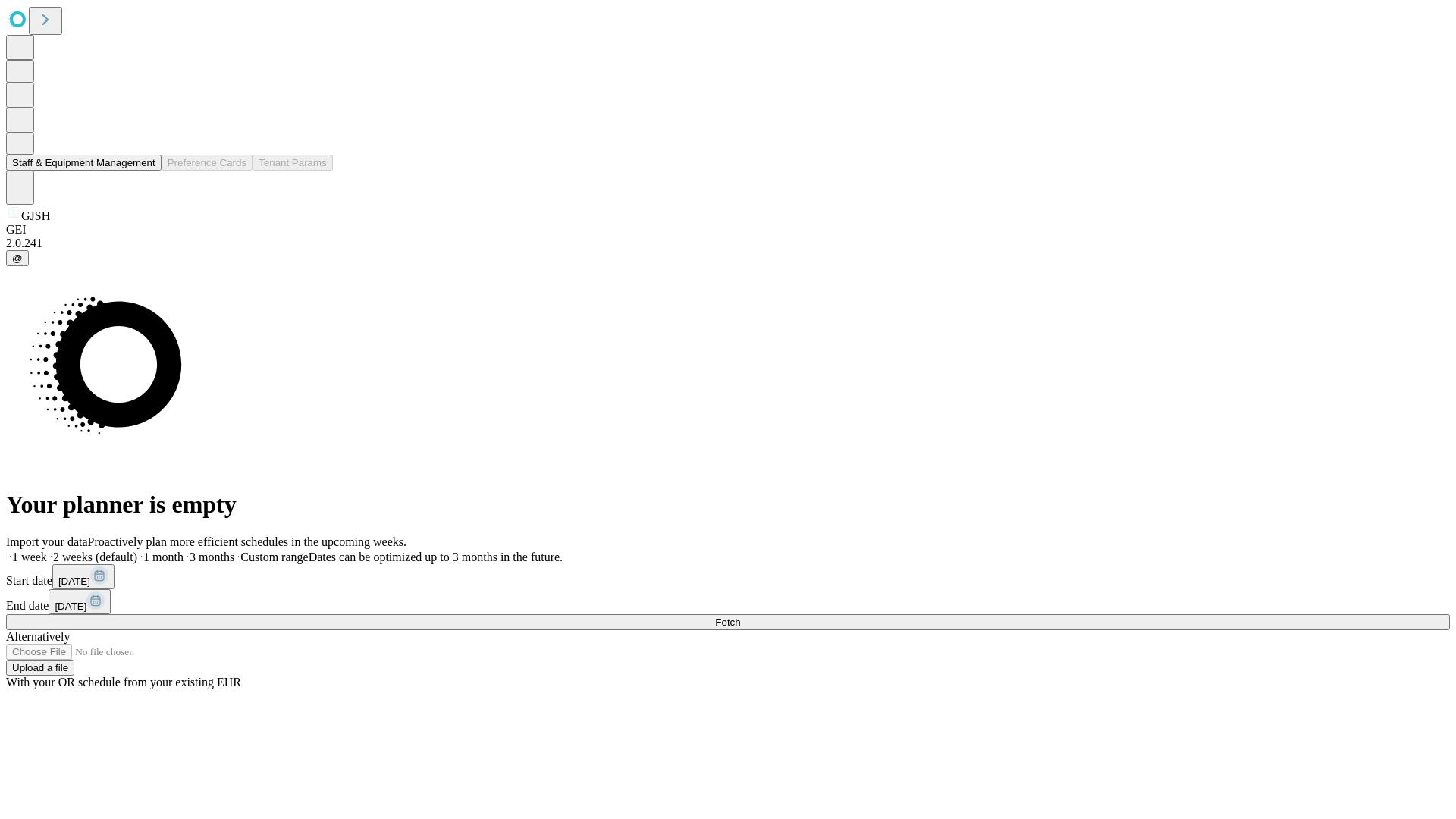
click at [145, 171] on button "Staff & Equipment Management" at bounding box center [84, 163] width 156 height 16
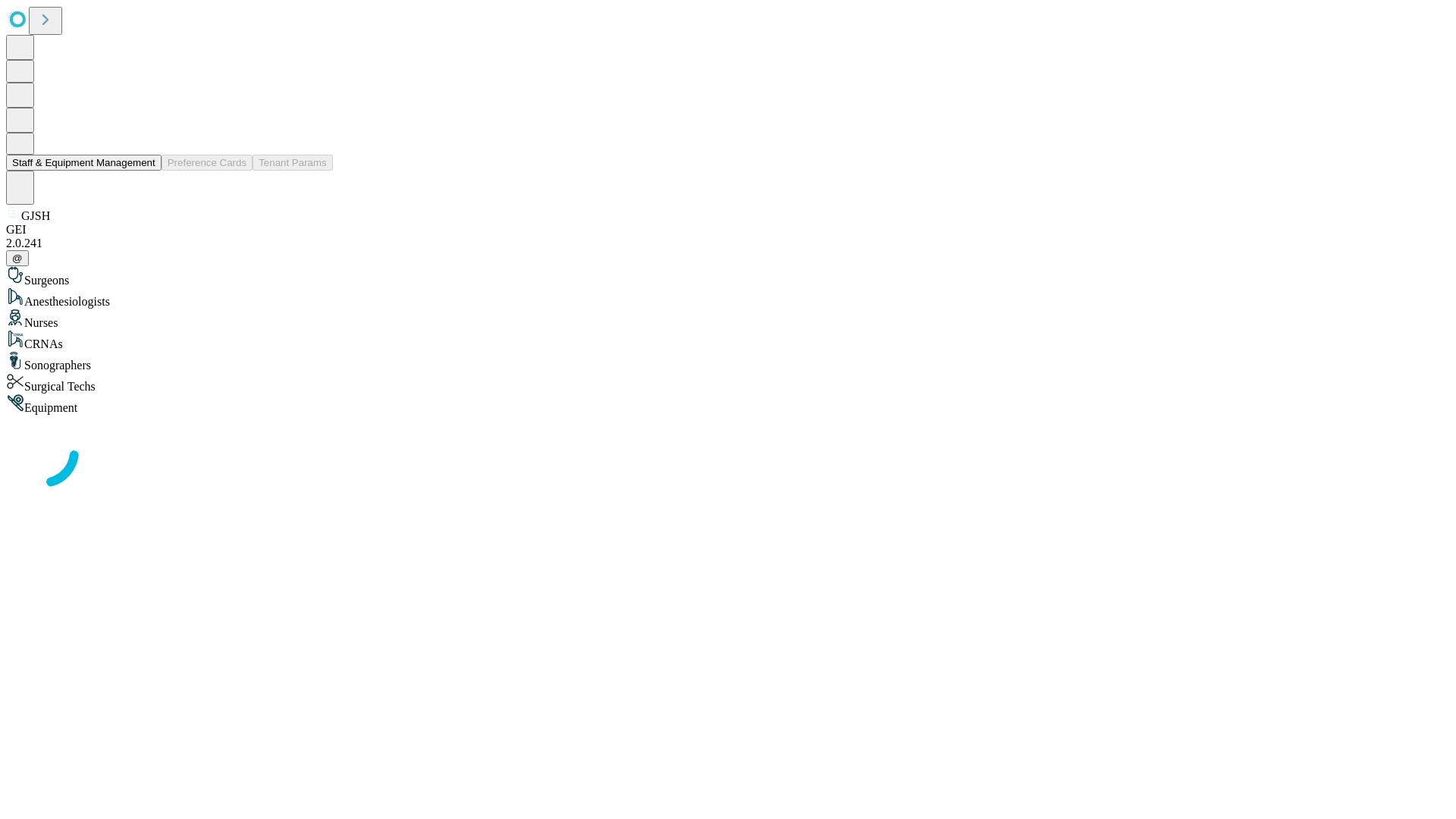
click at [145, 171] on button "Staff & Equipment Management" at bounding box center [84, 163] width 156 height 16
